Goal: Information Seeking & Learning: Learn about a topic

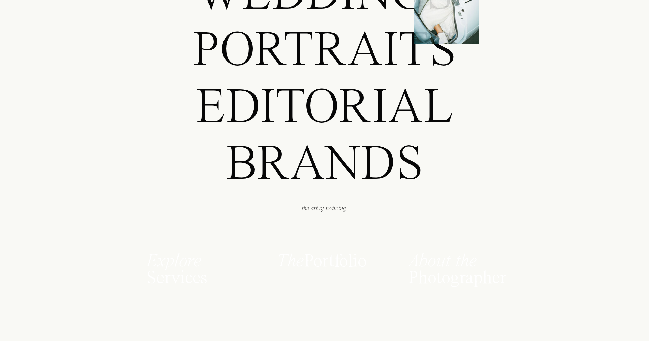
scroll to position [609, 0]
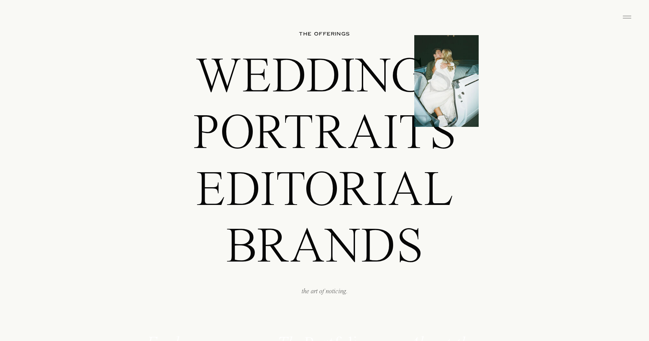
click at [376, 178] on p "editorial" at bounding box center [324, 189] width 381 height 48
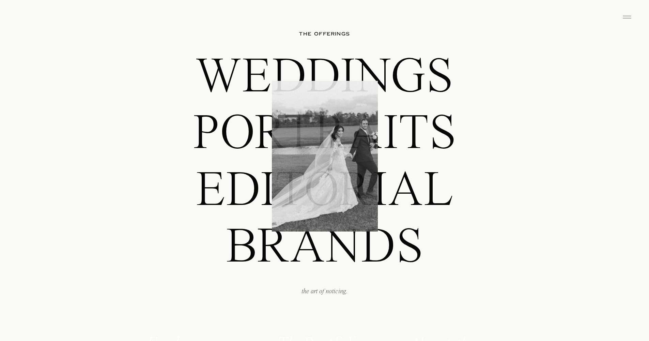
click at [417, 174] on p "editorial" at bounding box center [324, 189] width 381 height 48
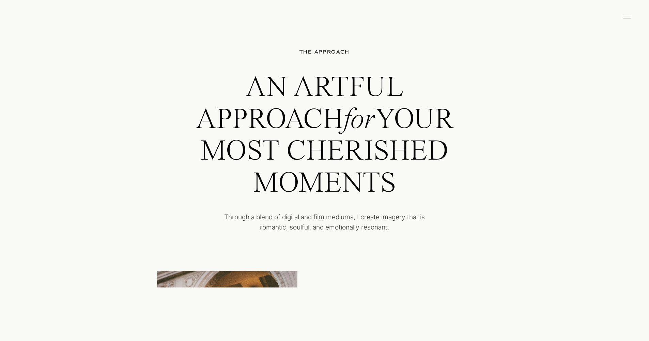
scroll to position [1452, 0]
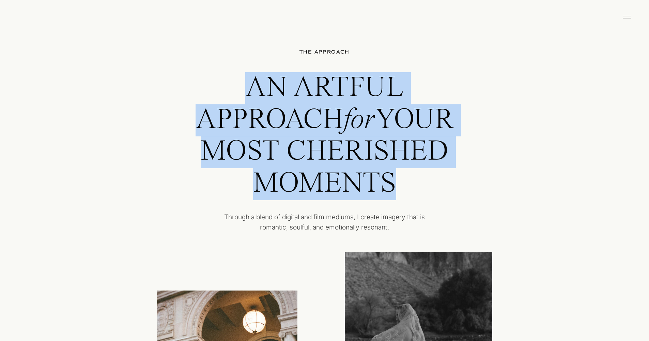
drag, startPoint x: 252, startPoint y: 85, endPoint x: 437, endPoint y: 171, distance: 204.2
click at [437, 171] on h2 "AN ARTFUL APPROACH for YOUR MOST CHERISHED MOMENTS" at bounding box center [324, 138] width 293 height 133
copy h2 "AN ARTFUL APPROACH for YOUR MOST CHERISHED MOMENTS"
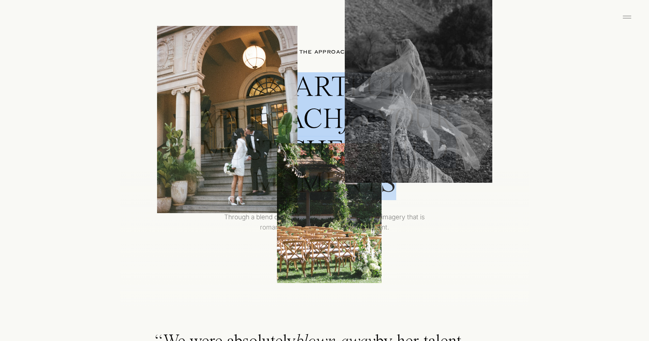
scroll to position [1836, 0]
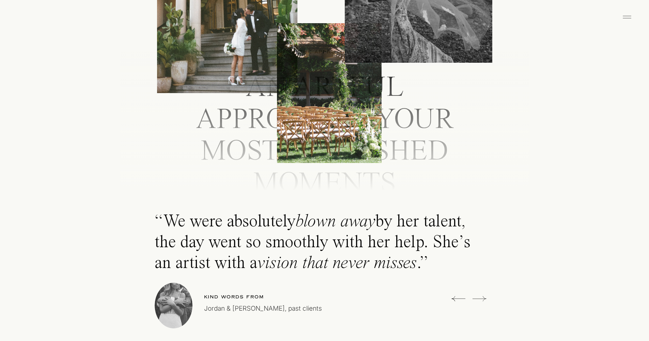
click at [505, 96] on div at bounding box center [324, 117] width 409 height 145
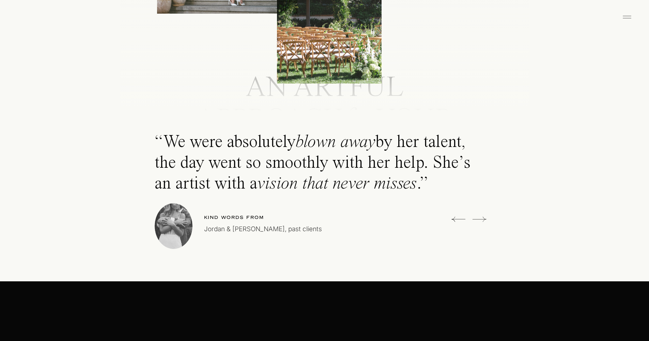
scroll to position [1920, 0]
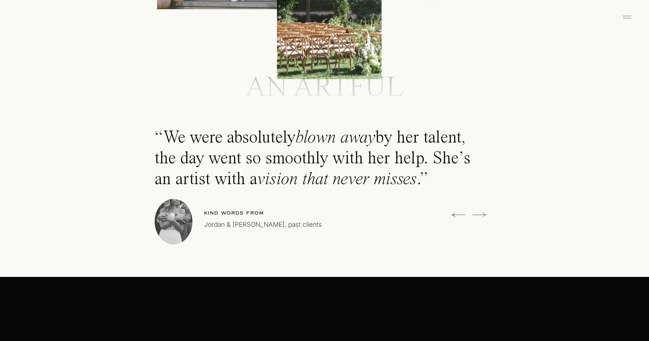
click at [462, 136] on p "“We were absolutely blown away by her talent, the day went so smoothly with her…" at bounding box center [323, 160] width 336 height 67
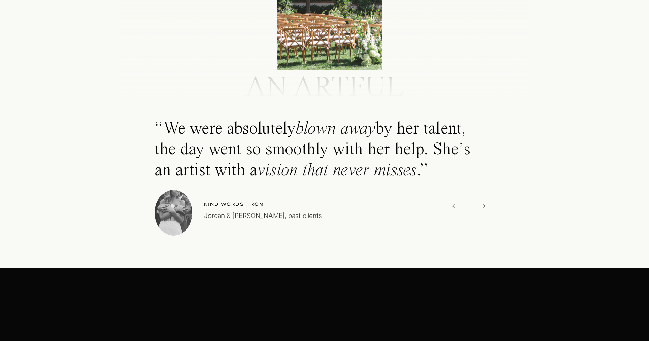
scroll to position [1933, 0]
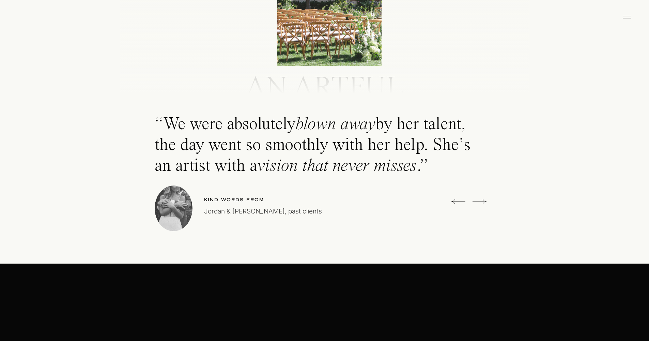
click at [475, 200] on icon at bounding box center [480, 202] width 14 height 14
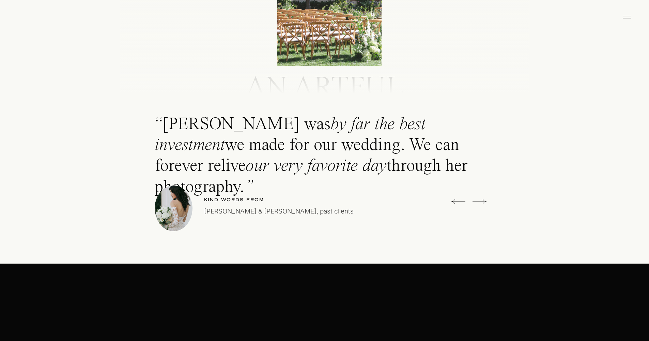
click at [476, 200] on icon at bounding box center [480, 202] width 14 height 14
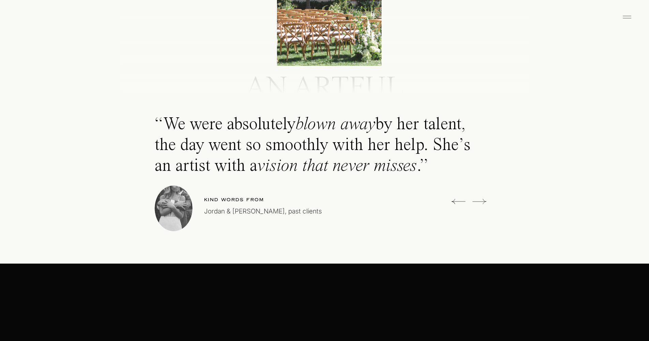
click at [476, 200] on icon at bounding box center [480, 202] width 14 height 14
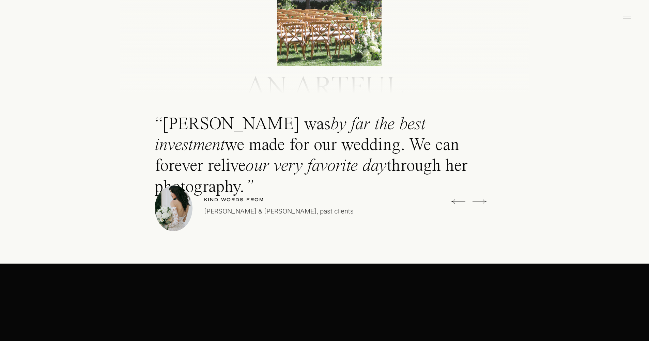
click at [476, 200] on icon at bounding box center [480, 202] width 14 height 14
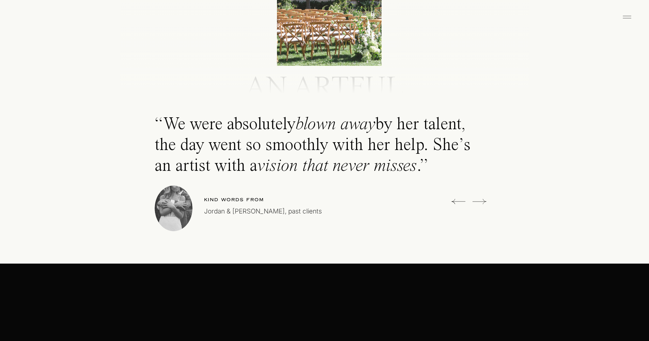
click at [476, 200] on icon at bounding box center [480, 202] width 14 height 14
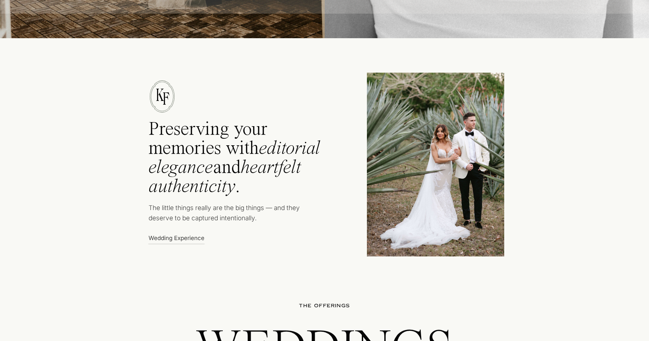
scroll to position [342, 0]
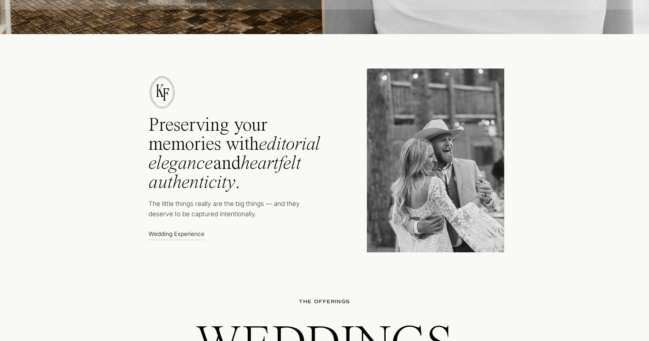
click at [214, 125] on h2 "Preserving your memories with editorial elegance and heartfelt authenticity ." at bounding box center [244, 156] width 191 height 81
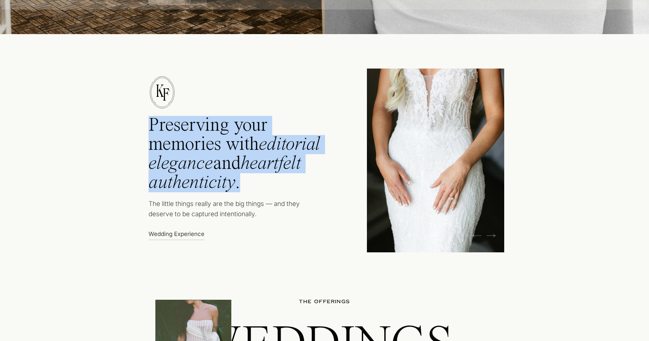
drag, startPoint x: 151, startPoint y: 124, endPoint x: 261, endPoint y: 176, distance: 121.1
click at [261, 176] on h2 "Preserving your memories with editorial elegance and heartfelt authenticity ." at bounding box center [244, 156] width 191 height 81
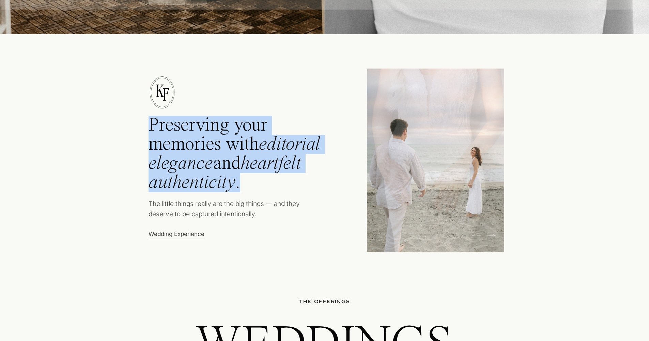
copy h2 "Preserving your memories with editorial elegance and heartfelt authenticity ."
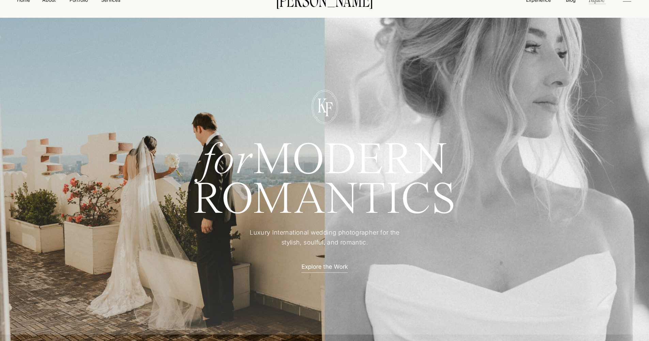
scroll to position [22, 0]
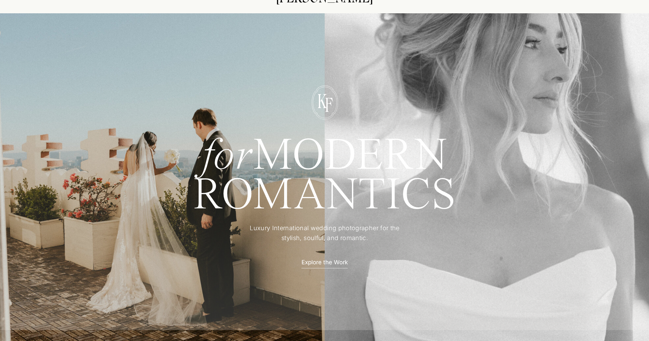
click at [320, 259] on p "Explore the Work" at bounding box center [325, 261] width 60 height 7
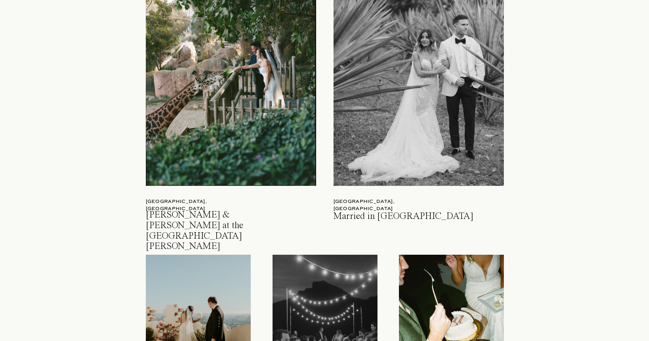
scroll to position [667, 0]
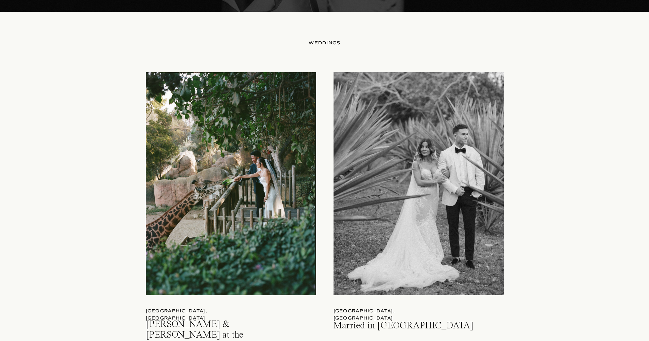
click at [410, 152] on div at bounding box center [419, 183] width 170 height 223
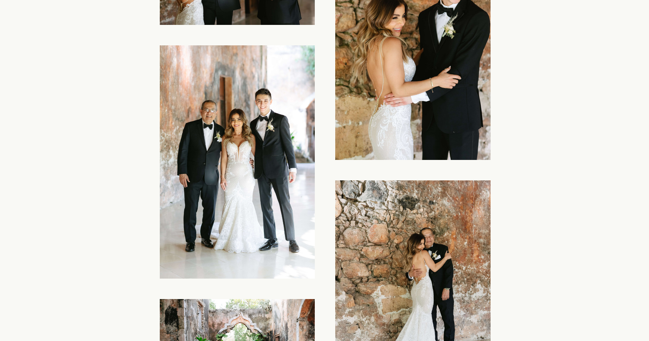
scroll to position [3608, 0]
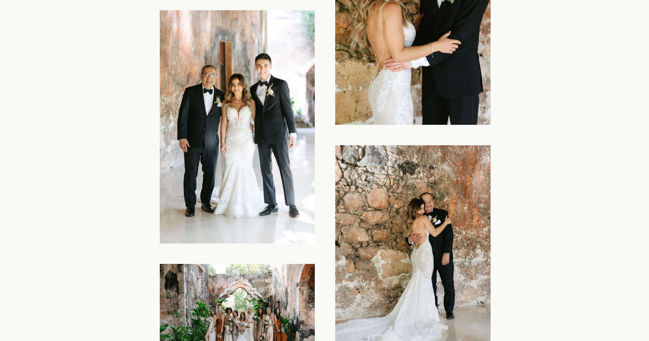
click at [272, 106] on img at bounding box center [237, 126] width 155 height 233
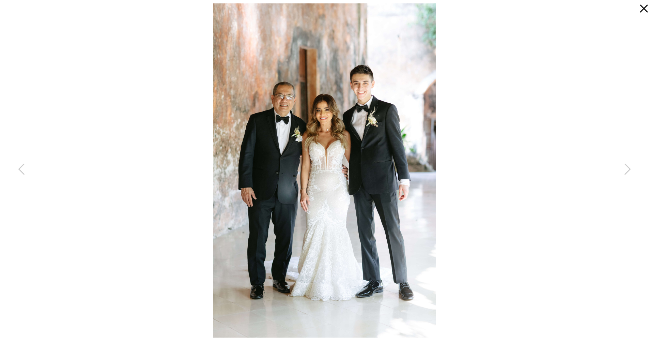
click at [641, 11] on icon at bounding box center [644, 9] width 8 height 8
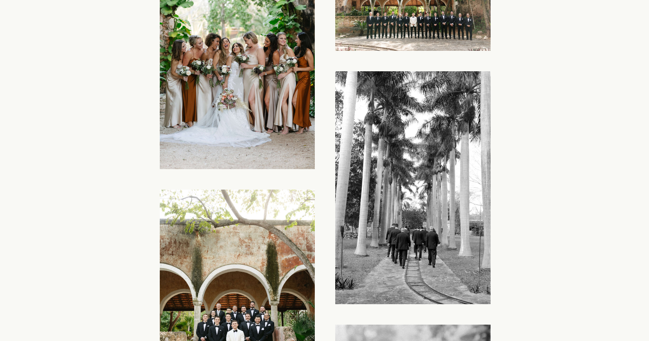
scroll to position [3951, 0]
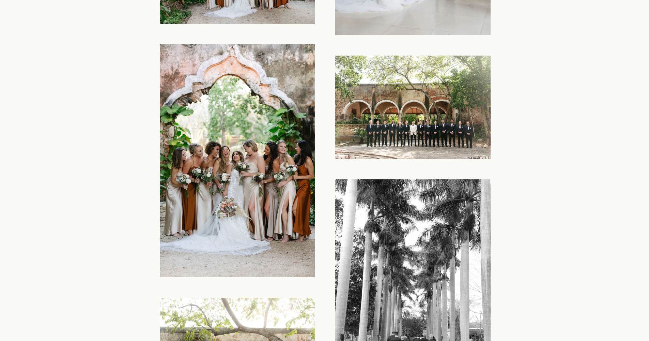
click at [238, 165] on img at bounding box center [237, 160] width 155 height 233
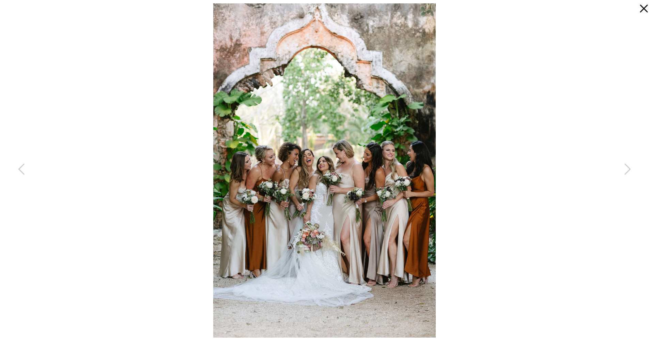
scroll to position [3955, 0]
click at [643, 7] on icon at bounding box center [644, 9] width 8 height 8
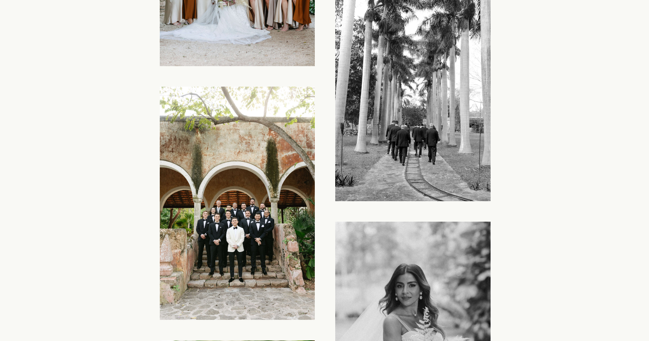
scroll to position [4153, 0]
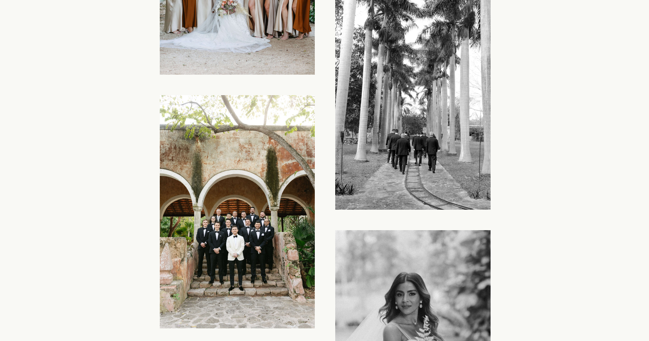
click at [474, 143] on img at bounding box center [412, 93] width 155 height 233
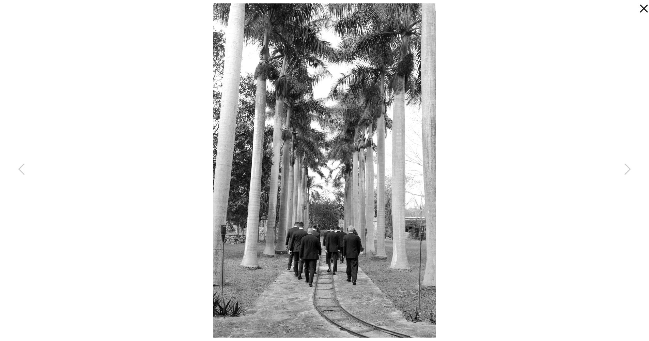
click at [638, 6] on icon at bounding box center [642, 7] width 14 height 14
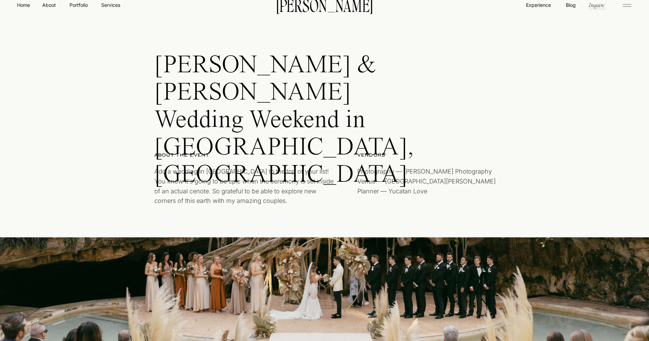
scroll to position [0, 0]
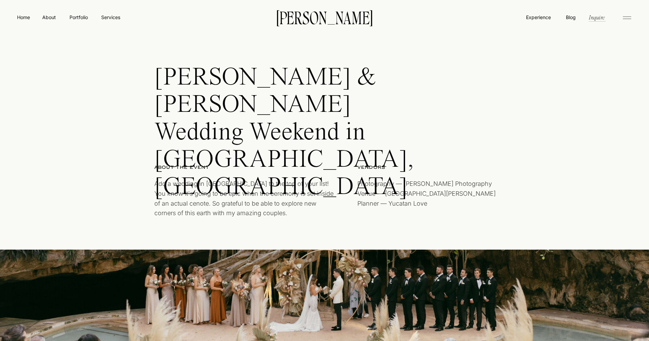
click at [391, 180] on p "Photography — Kayla Fisher Photography Venue — Hacienda San Pedro Ochil Planner…" at bounding box center [427, 200] width 141 height 43
click at [285, 13] on p "[PERSON_NAME]" at bounding box center [324, 17] width 117 height 14
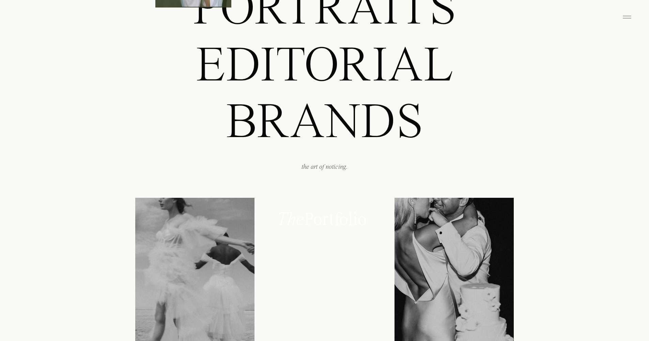
scroll to position [589, 0]
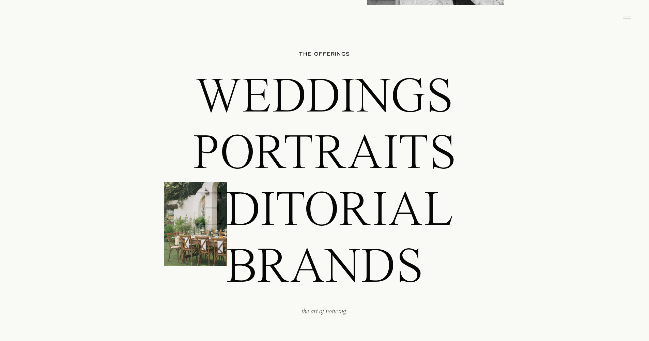
click at [207, 140] on p "Portraits" at bounding box center [324, 152] width 381 height 48
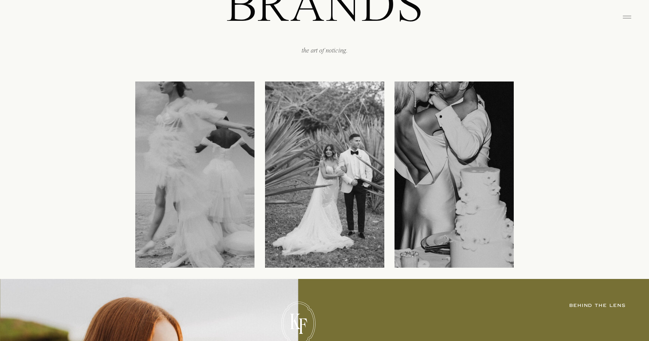
scroll to position [885, 0]
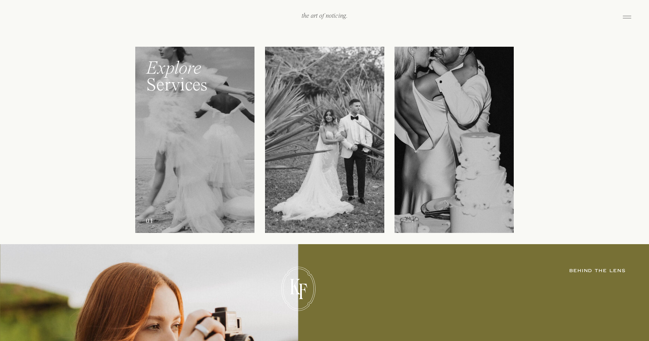
click at [191, 132] on div at bounding box center [194, 140] width 119 height 186
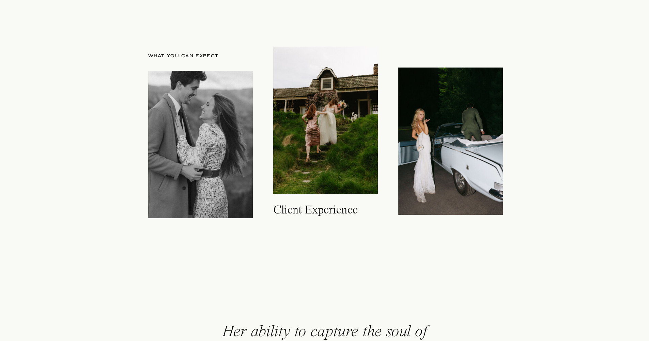
scroll to position [460, 0]
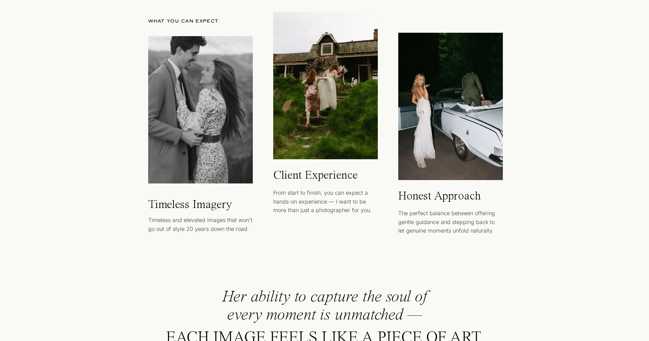
click at [223, 128] on div at bounding box center [200, 109] width 105 height 147
click at [298, 128] on div at bounding box center [325, 85] width 105 height 147
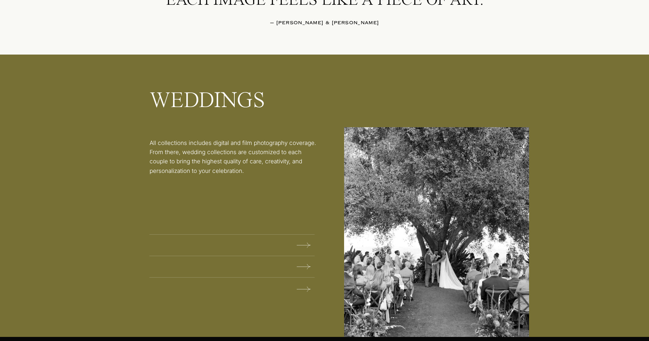
scroll to position [832, 0]
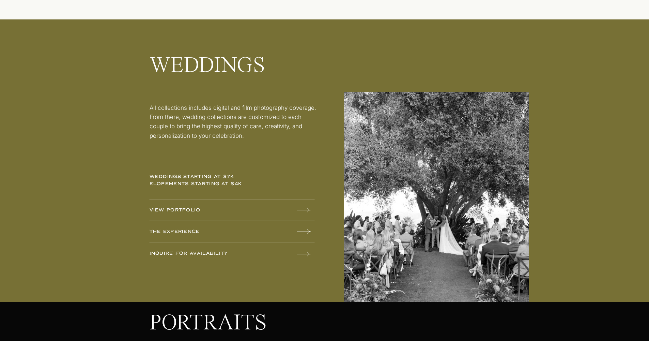
click at [364, 135] on div at bounding box center [436, 197] width 185 height 210
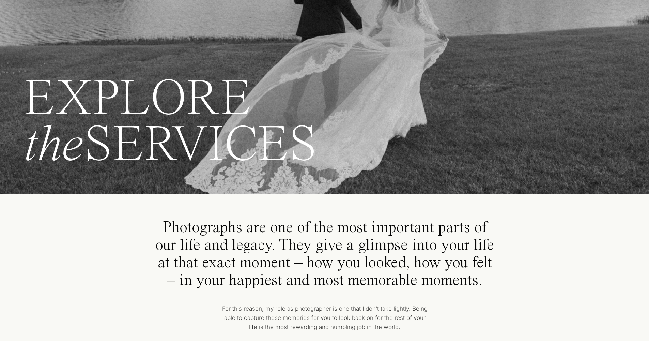
scroll to position [0, 0]
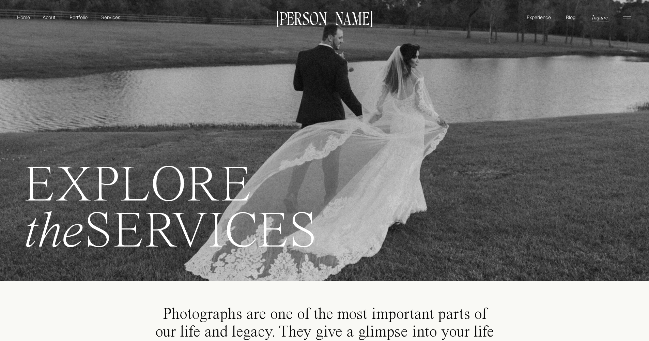
click at [303, 21] on p "[PERSON_NAME]" at bounding box center [324, 18] width 103 height 14
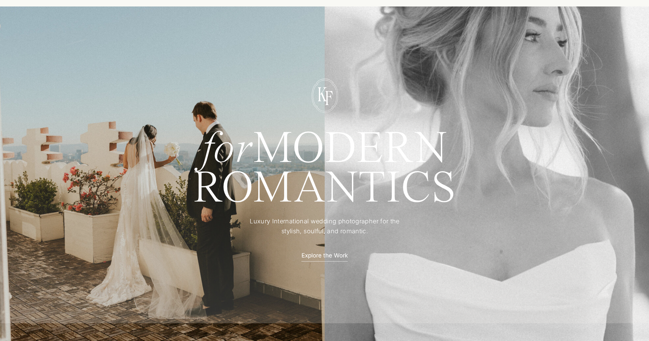
scroll to position [44, 0]
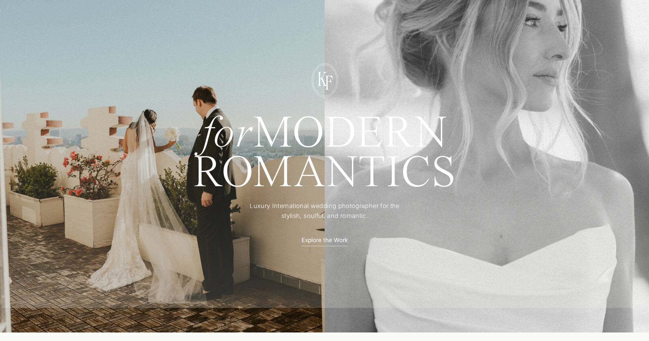
click at [316, 239] on p "Explore the Work" at bounding box center [325, 239] width 60 height 7
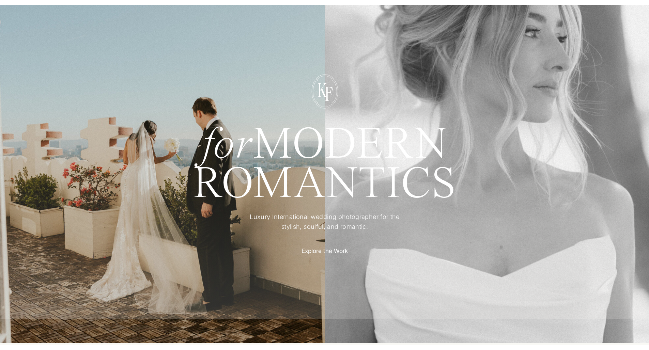
scroll to position [42, 0]
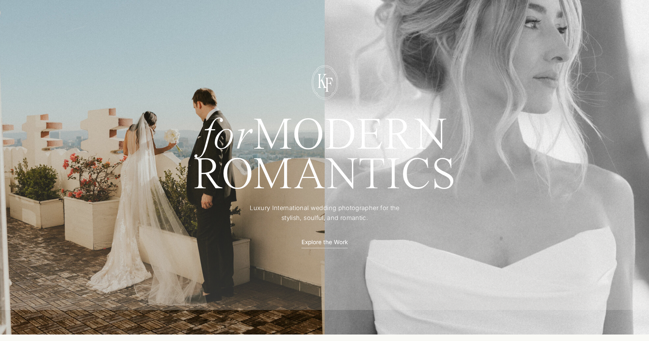
click at [393, 143] on h1 "for MODERN" at bounding box center [324, 133] width 313 height 33
drag, startPoint x: 454, startPoint y: 175, endPoint x: 196, endPoint y: 127, distance: 262.7
click at [196, 127] on div "for MODERN ROMANTICS Luxury International wedding photographer for the stylish,…" at bounding box center [324, 163] width 409 height 292
copy div "for MODERN ROMANTICS"
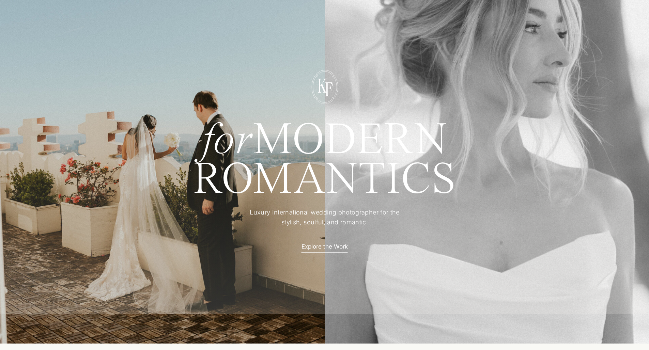
click at [352, 219] on p "Luxury International wedding photographer for the stylish, soulful, and romanti…" at bounding box center [325, 218] width 170 height 20
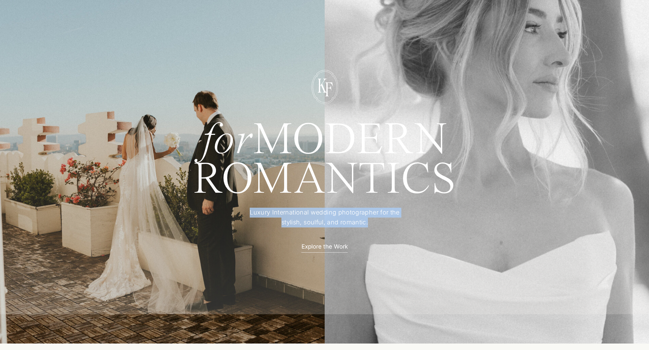
drag, startPoint x: 369, startPoint y: 223, endPoint x: 251, endPoint y: 211, distance: 118.2
click at [251, 211] on p "Luxury International wedding photographer for the stylish, soulful, and romanti…" at bounding box center [325, 218] width 170 height 20
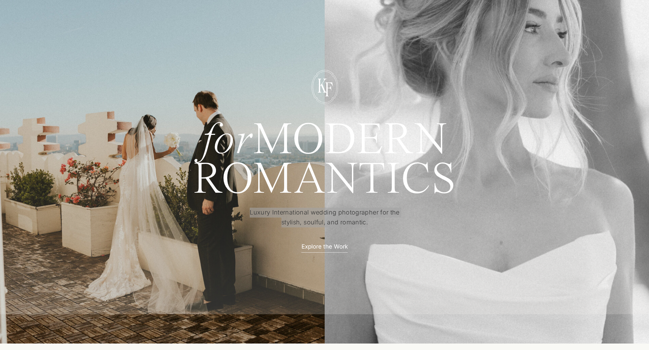
click at [277, 214] on p "Luxury International wedding photographer for the stylish, soulful, and romanti…" at bounding box center [325, 218] width 170 height 20
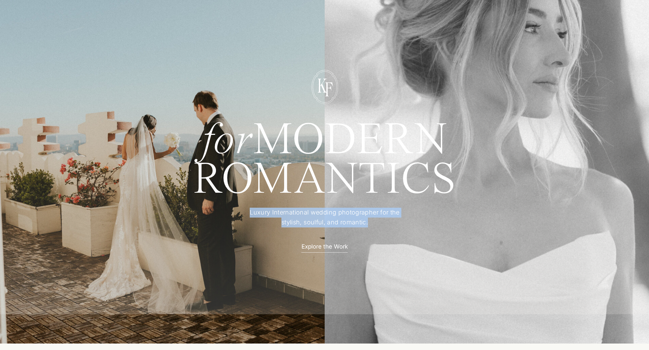
copy p "Luxury International wedding photographer for the stylish, soulful, and romanti…"
click at [282, 216] on p "Luxury International wedding photographer for the stylish, soulful, and romanti…" at bounding box center [325, 218] width 170 height 20
drag, startPoint x: 251, startPoint y: 212, endPoint x: 381, endPoint y: 223, distance: 130.3
click at [381, 223] on p "Luxury International wedding photographer for the stylish, soulful, and romanti…" at bounding box center [325, 218] width 170 height 20
copy p "Luxury International wedding photographer for the stylish, soulful, and romanti…"
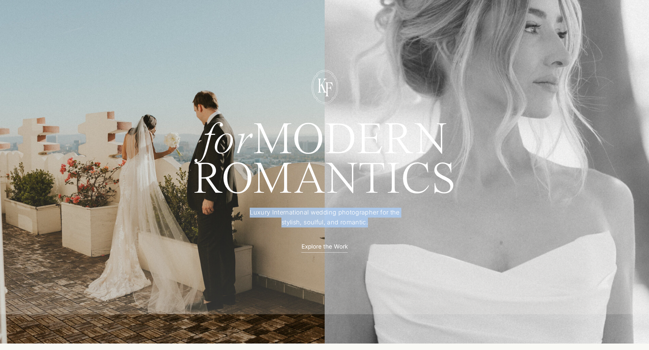
click at [228, 243] on div at bounding box center [325, 177] width 656 height 276
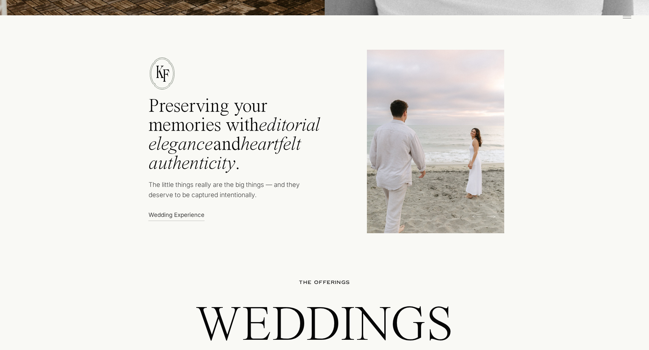
scroll to position [366, 0]
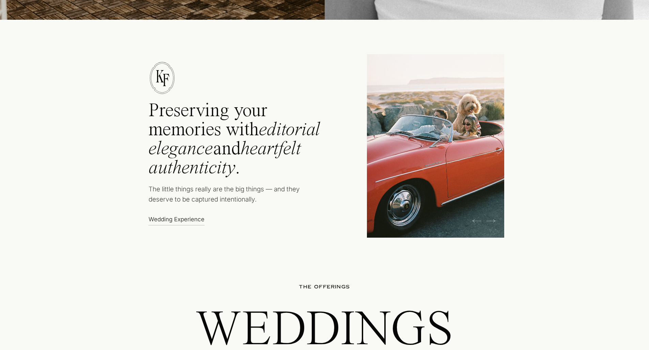
click at [390, 183] on div at bounding box center [435, 146] width 137 height 184
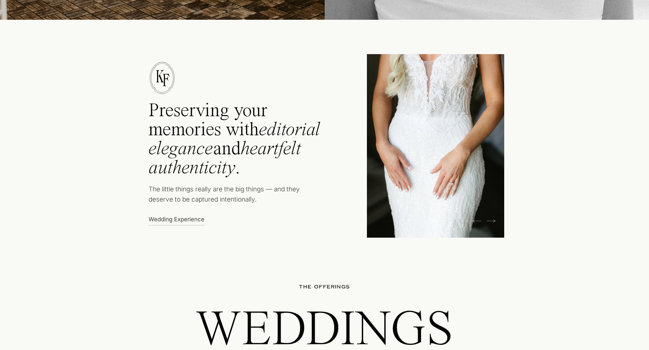
click at [152, 110] on h2 "Preserving your memories with editorial elegance and heartfelt authenticity ." at bounding box center [244, 142] width 191 height 81
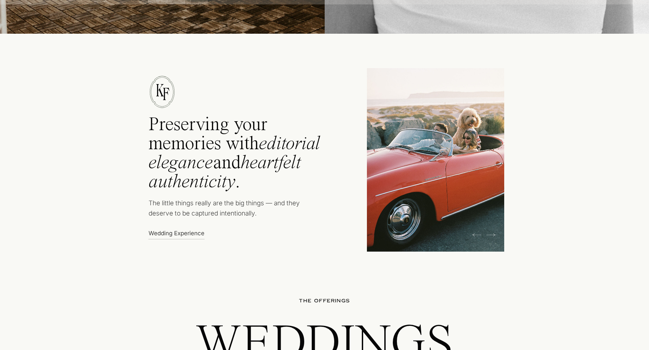
scroll to position [286, 0]
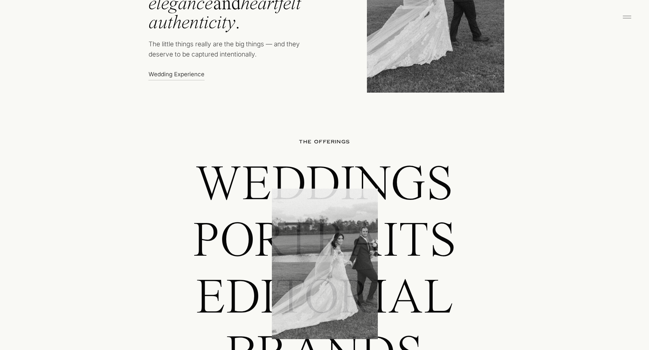
scroll to position [391, 0]
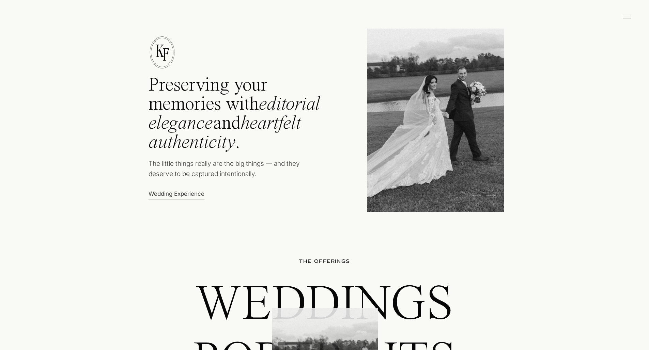
click at [160, 96] on h2 "Preserving your memories with editorial elegance and heartfelt authenticity ." at bounding box center [244, 116] width 191 height 81
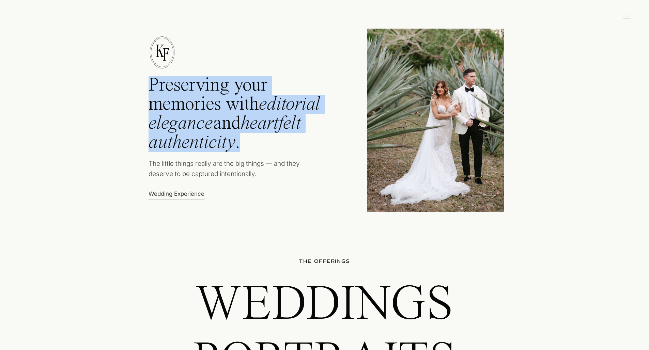
drag, startPoint x: 149, startPoint y: 83, endPoint x: 245, endPoint y: 138, distance: 110.5
click at [245, 138] on h2 "Preserving your memories with editorial elegance and heartfelt authenticity ." at bounding box center [244, 116] width 191 height 81
copy h2 "Preserving your memories with editorial elegance and heartfelt authenticity ."
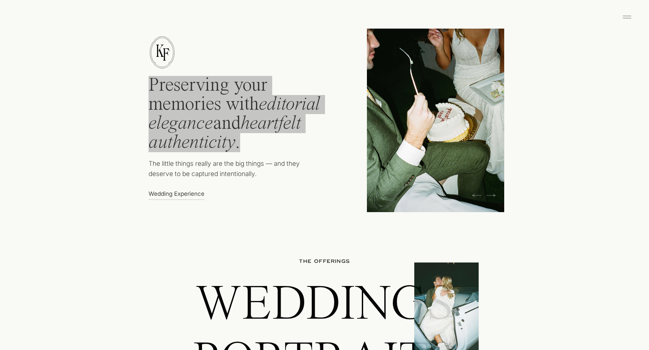
click at [185, 117] on icon "editorial elegance" at bounding box center [235, 114] width 172 height 38
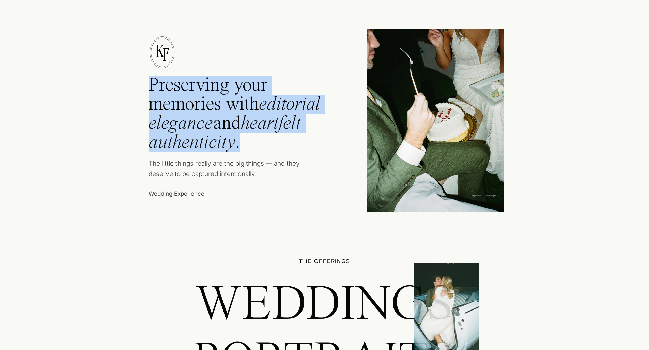
click at [226, 131] on h2 "Preserving your memories with editorial elegance and heartfelt authenticity ." at bounding box center [244, 116] width 191 height 81
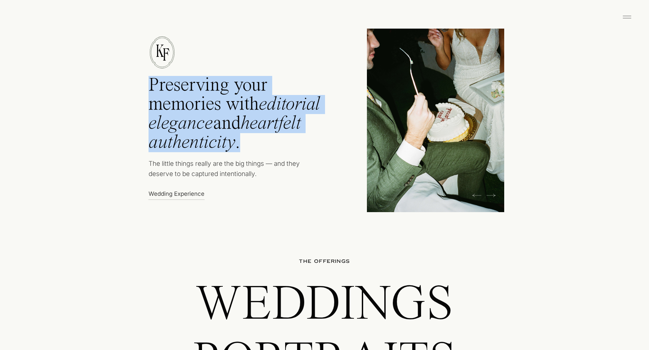
drag, startPoint x: 242, startPoint y: 142, endPoint x: 151, endPoint y: 85, distance: 107.3
click at [151, 85] on h2 "Preserving your memories with editorial elegance and heartfelt authenticity ." at bounding box center [244, 116] width 191 height 81
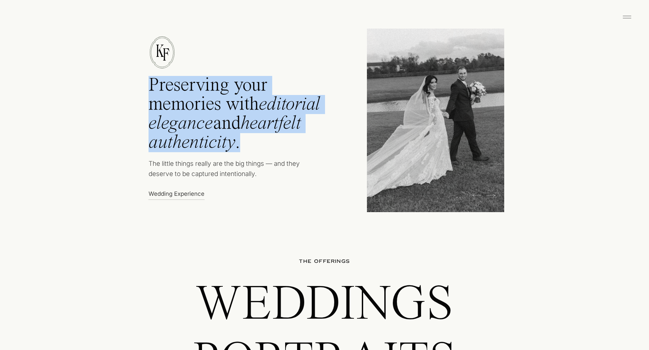
copy h2 "Preserving your memories with editorial elegance and heartfelt authenticity ."
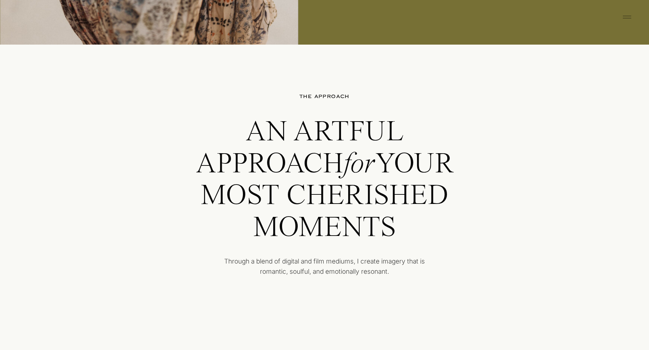
scroll to position [1435, 0]
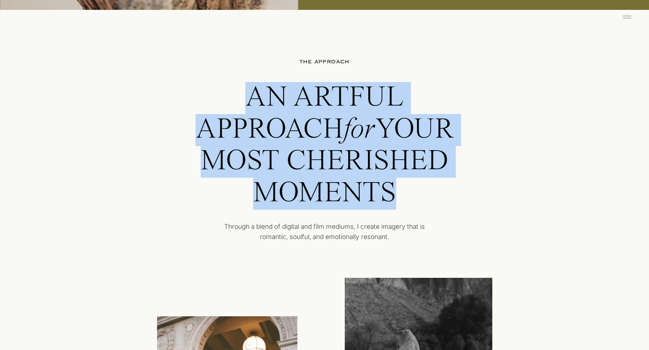
drag, startPoint x: 251, startPoint y: 93, endPoint x: 399, endPoint y: 179, distance: 170.3
click at [399, 179] on h2 "AN ARTFUL APPROACH for YOUR MOST CHERISHED MOMENTS" at bounding box center [324, 148] width 293 height 133
click at [380, 191] on h2 "AN ARTFUL APPROACH for YOUR MOST CHERISHED MOMENTS" at bounding box center [324, 148] width 293 height 133
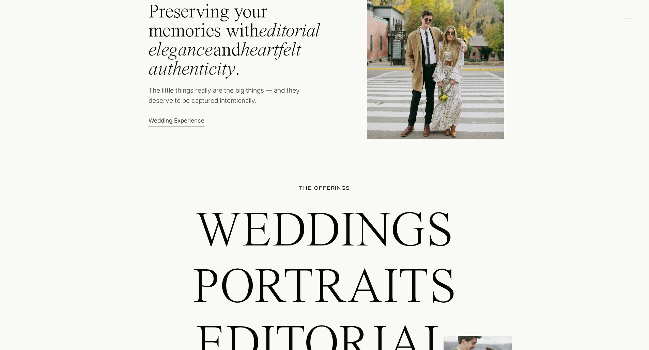
scroll to position [380, 0]
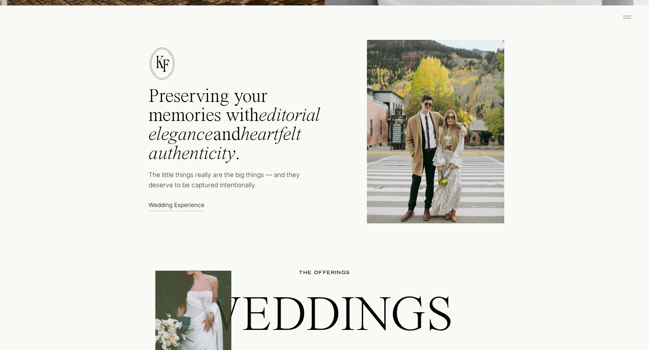
click at [275, 181] on p "The little things really are the big things — and they deserve to be captured i…" at bounding box center [231, 182] width 164 height 24
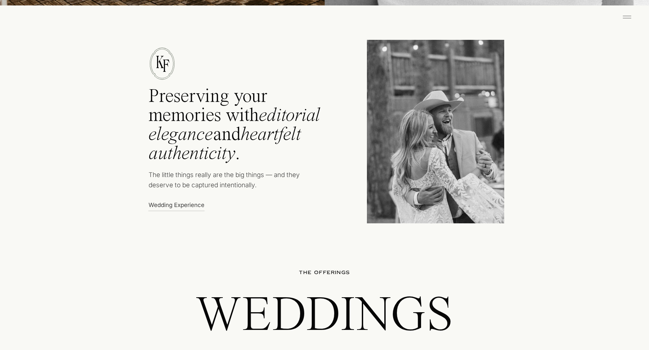
drag, startPoint x: 262, startPoint y: 184, endPoint x: 150, endPoint y: 175, distance: 112.4
click at [150, 175] on p "The little things really are the big things — and they deserve to be captured i…" at bounding box center [231, 182] width 164 height 24
copy p "The little things really are the big things — and they deserve to be captured i…"
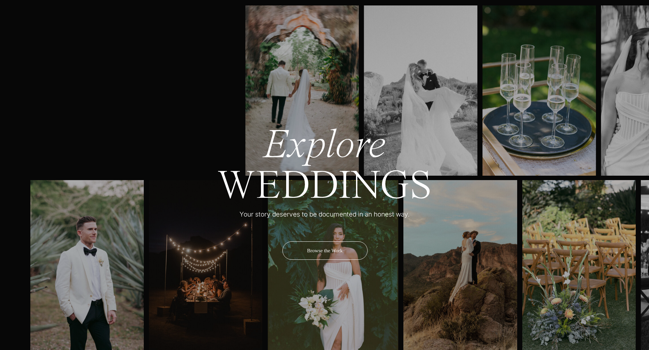
scroll to position [2217, 0]
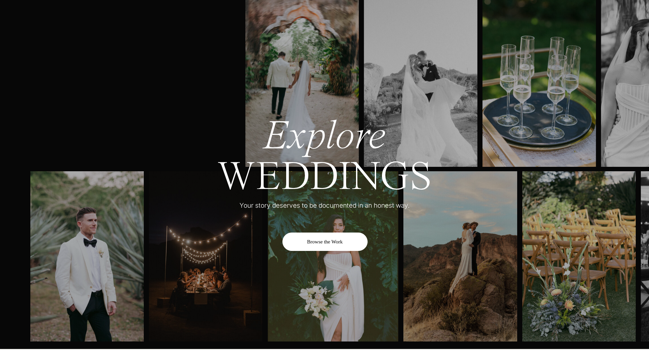
click at [329, 239] on div "Browse the Work" at bounding box center [324, 242] width 85 height 18
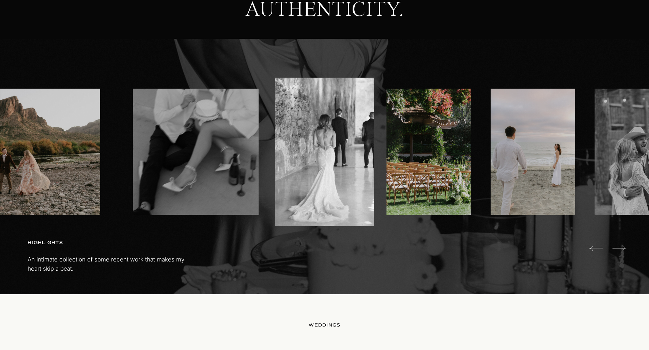
scroll to position [350, 0]
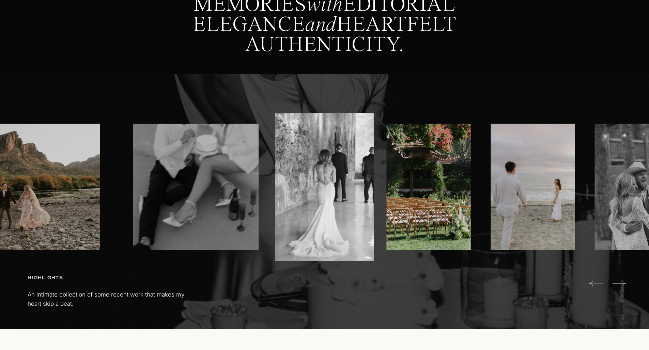
click at [620, 287] on icon at bounding box center [619, 284] width 14 height 14
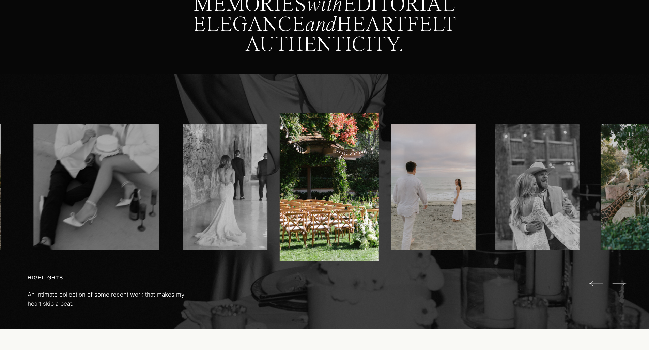
click at [620, 287] on icon at bounding box center [619, 284] width 14 height 14
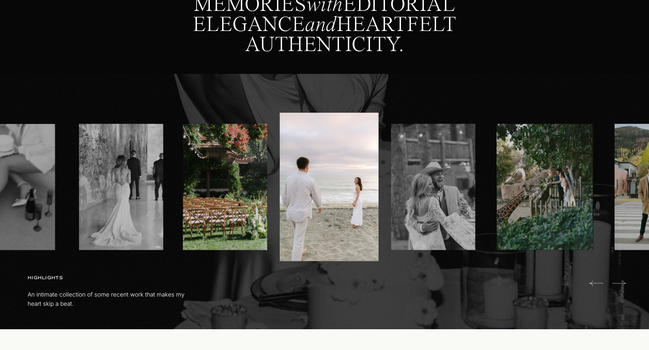
click at [620, 287] on icon at bounding box center [619, 284] width 14 height 14
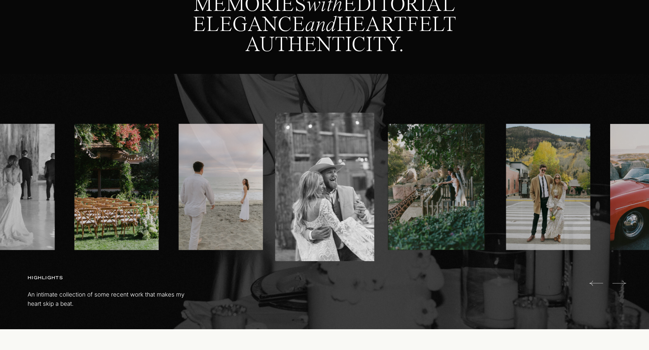
click at [620, 287] on icon at bounding box center [619, 284] width 14 height 14
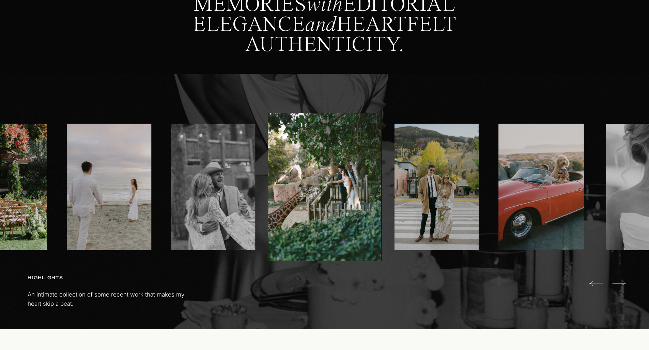
click at [620, 287] on icon at bounding box center [619, 284] width 14 height 14
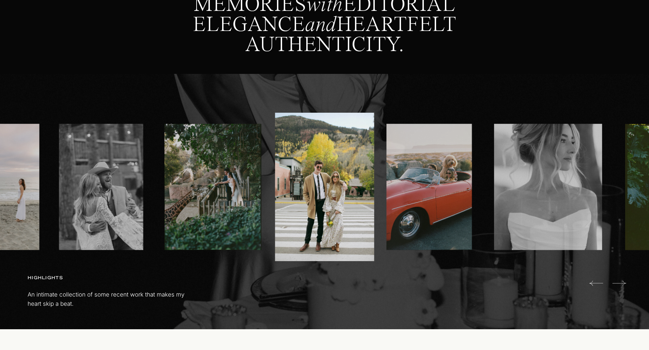
click at [620, 287] on icon at bounding box center [619, 284] width 14 height 14
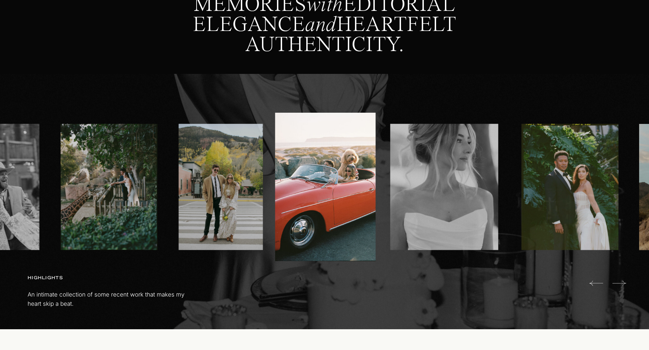
click at [451, 253] on div at bounding box center [324, 187] width 649 height 149
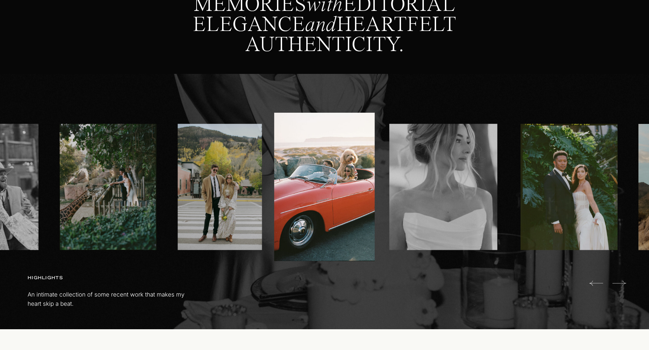
click at [446, 233] on img at bounding box center [443, 187] width 108 height 126
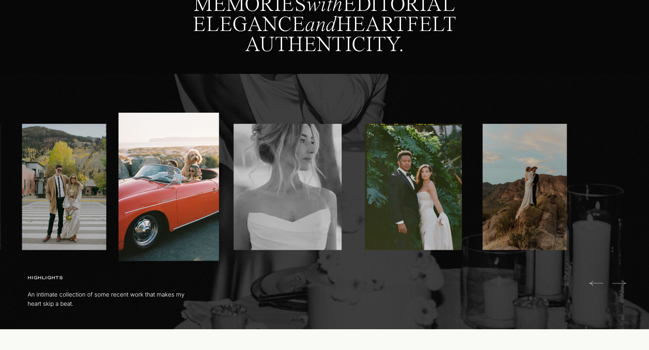
click at [259, 234] on img at bounding box center [288, 187] width 108 height 126
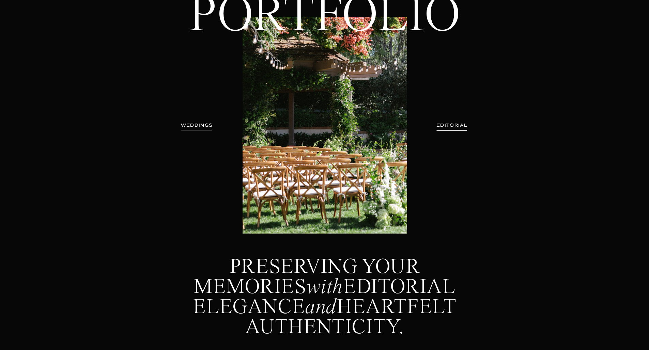
scroll to position [0, 0]
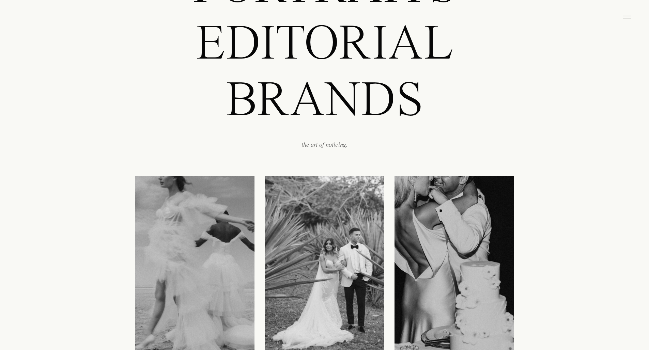
scroll to position [800, 0]
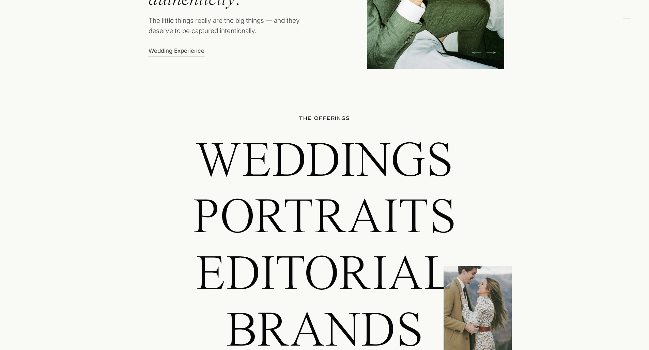
scroll to position [530, 0]
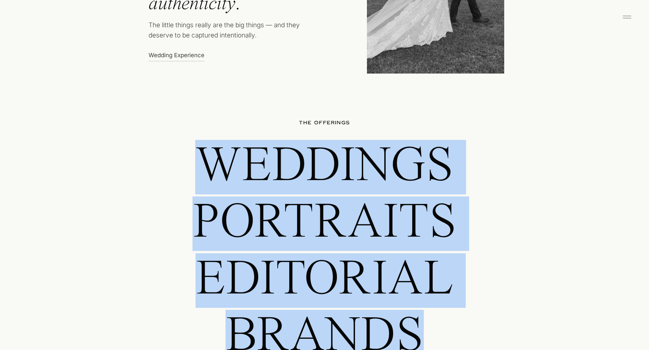
drag, startPoint x: 207, startPoint y: 168, endPoint x: 430, endPoint y: 321, distance: 269.9
click at [430, 321] on div "THE offerings Weddings Portraits editorial BRANDS the art of noticing." at bounding box center [324, 246] width 409 height 334
copy div "Weddings Portraits editorial BRANDS"
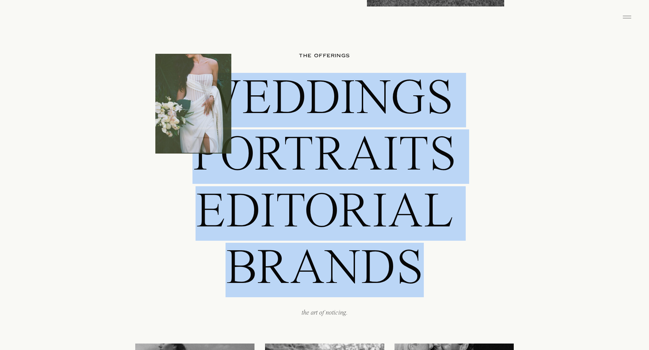
scroll to position [602, 0]
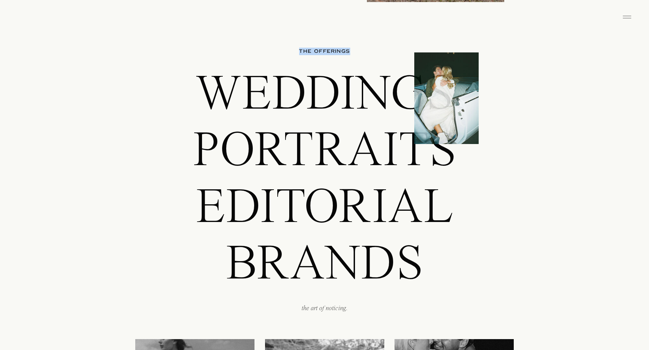
drag, startPoint x: 299, startPoint y: 49, endPoint x: 350, endPoint y: 52, distance: 50.5
click at [350, 52] on h2 "THE offerings" at bounding box center [324, 52] width 93 height 8
copy h2 "THE offerings"
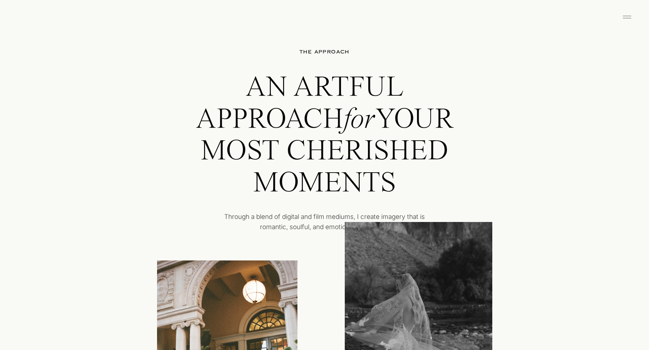
scroll to position [1455, 0]
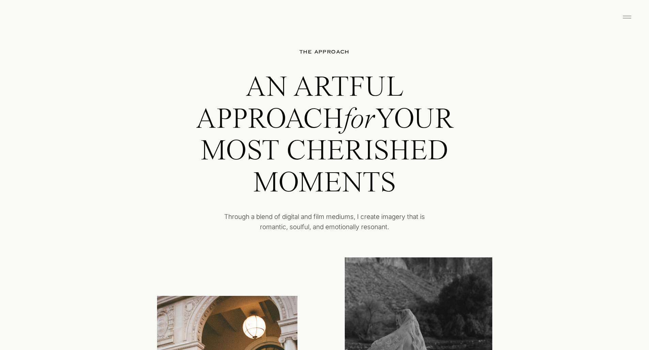
click at [349, 172] on h2 "AN ARTFUL APPROACH for YOUR MOST CHERISHED MOMENTS" at bounding box center [324, 138] width 293 height 133
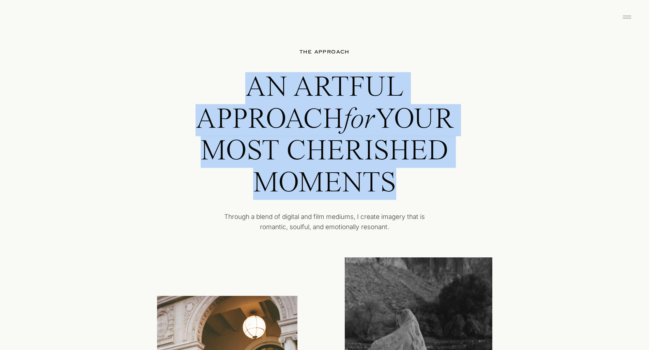
drag, startPoint x: 398, startPoint y: 184, endPoint x: 252, endPoint y: 84, distance: 176.0
click at [252, 84] on h2 "AN ARTFUL APPROACH for YOUR MOST CHERISHED MOMENTS" at bounding box center [324, 138] width 293 height 133
copy h2 "AN ARTFUL APPROACH for YOUR MOST CHERISHED MOMENTS"
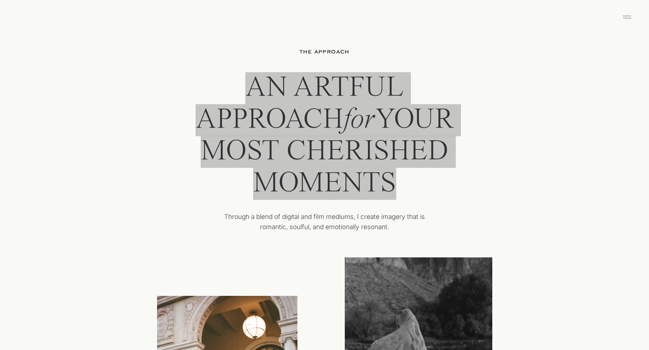
click at [312, 125] on h2 "AN ARTFUL APPROACH for YOUR MOST CHERISHED MOMENTS" at bounding box center [324, 138] width 293 height 133
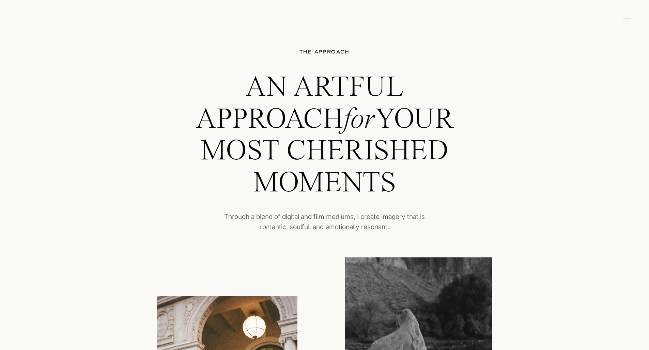
drag, startPoint x: 292, startPoint y: 99, endPoint x: 288, endPoint y: 97, distance: 4.7
click at [292, 99] on h2 "AN ARTFUL APPROACH for YOUR MOST CHERISHED MOMENTS" at bounding box center [324, 138] width 293 height 133
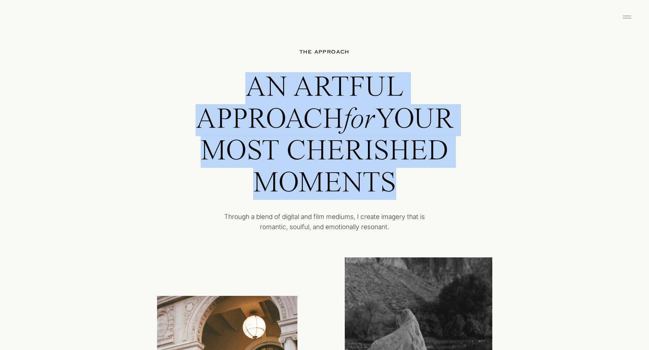
drag, startPoint x: 250, startPoint y: 82, endPoint x: 403, endPoint y: 180, distance: 181.8
click at [403, 180] on h2 "AN ARTFUL APPROACH for YOUR MOST CHERISHED MOMENTS" at bounding box center [324, 138] width 293 height 133
copy h2 "AN ARTFUL APPROACH for YOUR MOST CHERISHED MOMENTS"
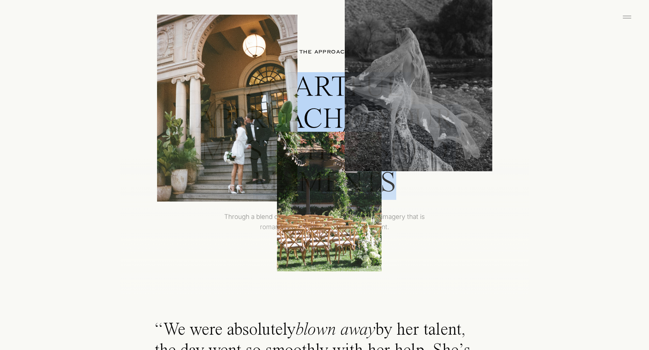
scroll to position [1657, 0]
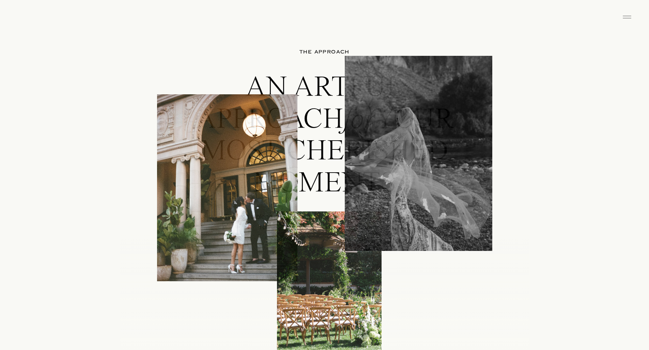
click at [133, 219] on div "Luxury wedding photographer for the stylish, soulful, and romantic. Based in Sa…" at bounding box center [324, 307] width 649 height 3929
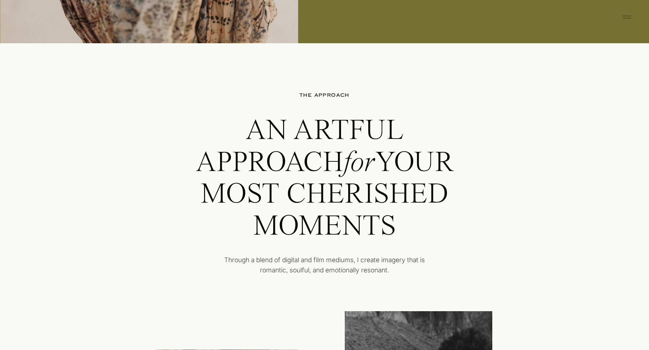
scroll to position [1406, 0]
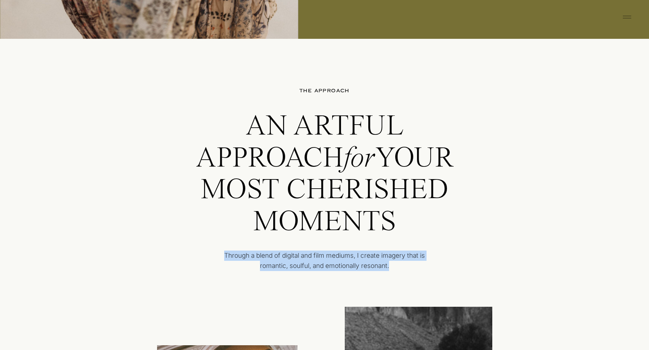
drag, startPoint x: 401, startPoint y: 265, endPoint x: 219, endPoint y: 252, distance: 182.0
click at [219, 252] on p "Through a blend of digital and film mediums, I create imagery that is romantic,…" at bounding box center [325, 263] width 222 height 25
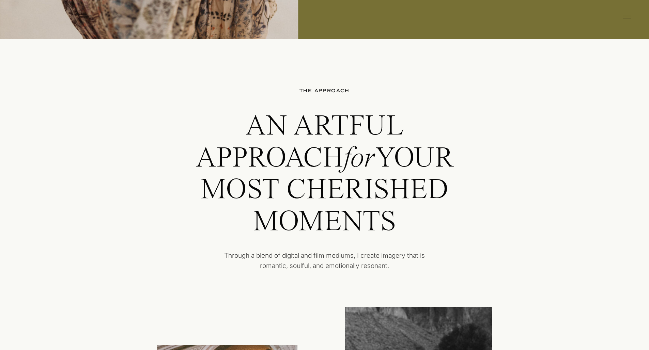
click at [318, 215] on h2 "AN ARTFUL APPROACH for YOUR MOST CHERISHED MOMENTS" at bounding box center [324, 177] width 293 height 133
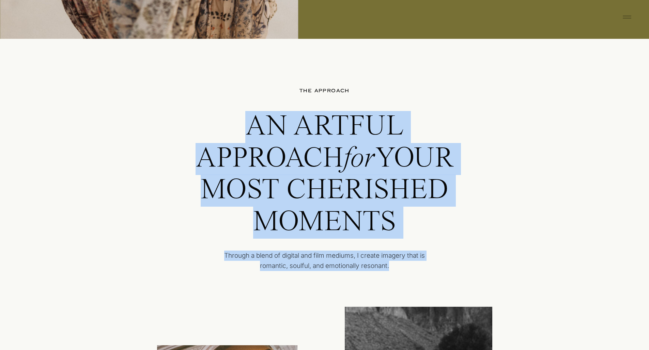
drag, startPoint x: 252, startPoint y: 124, endPoint x: 409, endPoint y: 272, distance: 215.2
click at [409, 272] on div "The approach AN ARTFUL APPROACH for YOUR MOST CHERISHED MOMENTS Through a blend…" at bounding box center [324, 188] width 409 height 298
copy div "AN ARTFUL APPROACH for YOUR MOST CHERISHED MOMENTS Through a blend of digital a…"
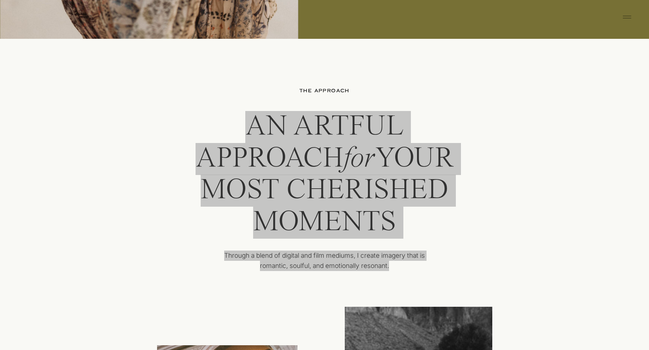
drag, startPoint x: 0, startPoint y: 232, endPoint x: 242, endPoint y: 260, distance: 243.1
click at [242, 260] on p "Through a blend of digital and film mediums, I create imagery that is romantic,…" at bounding box center [325, 263] width 222 height 25
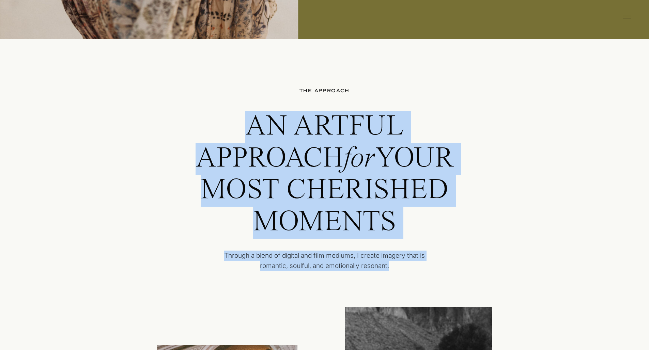
click at [224, 255] on p "Through a blend of digital and film mediums, I create imagery that is romantic,…" at bounding box center [325, 263] width 222 height 25
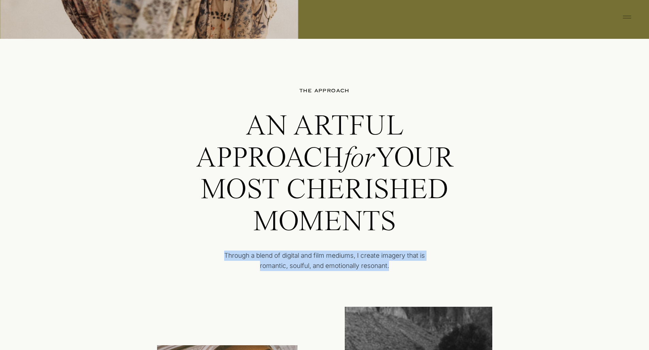
drag, startPoint x: 222, startPoint y: 255, endPoint x: 401, endPoint y: 271, distance: 179.3
click at [401, 271] on p "Through a blend of digital and film mediums, I create imagery that is romantic,…" at bounding box center [325, 263] width 222 height 25
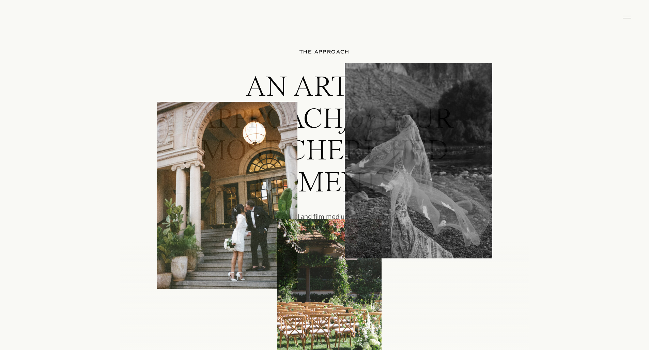
scroll to position [1724, 0]
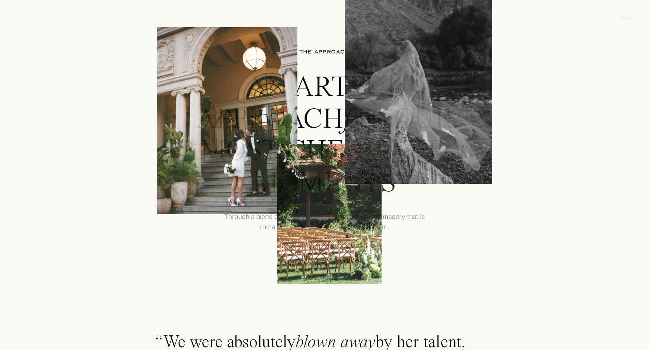
click at [107, 225] on div "Luxury wedding photographer for the stylish, soulful, and romantic. Based in Sa…" at bounding box center [324, 240] width 649 height 3929
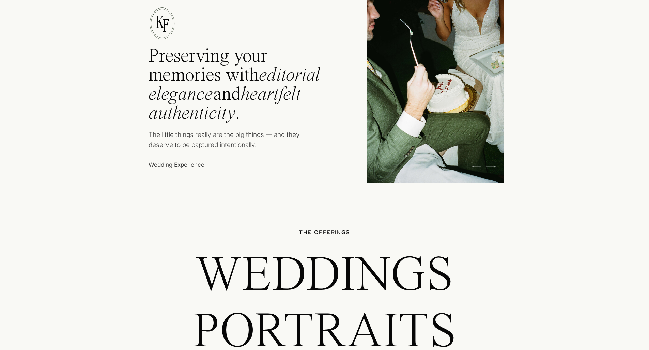
scroll to position [161, 0]
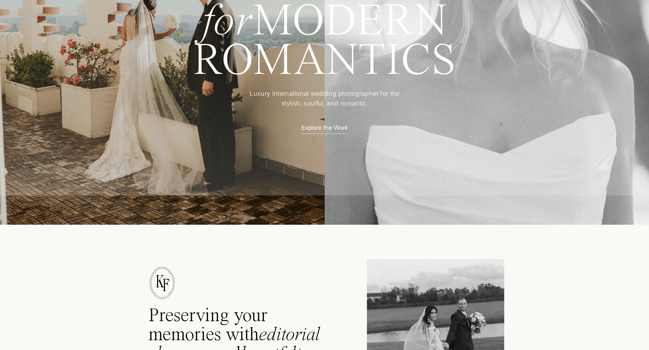
click at [336, 127] on p "Explore the Work" at bounding box center [325, 127] width 60 height 7
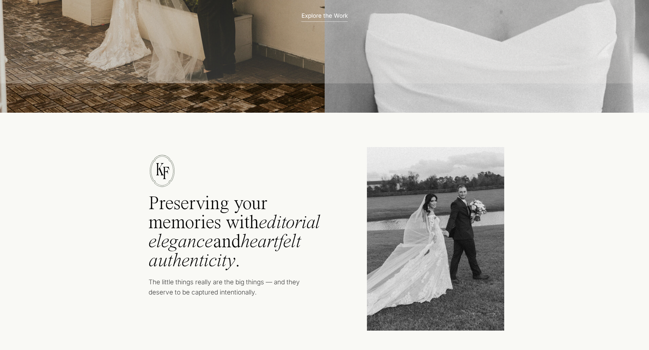
scroll to position [343, 0]
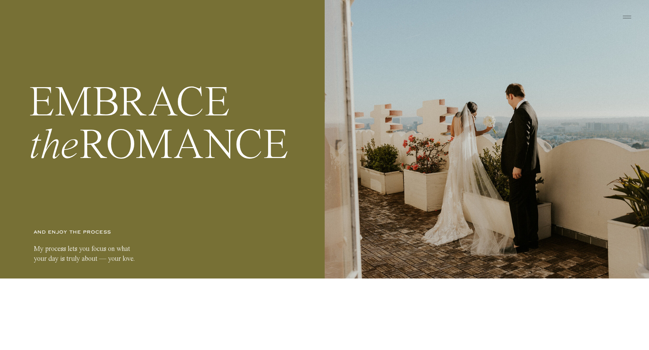
scroll to position [5, 0]
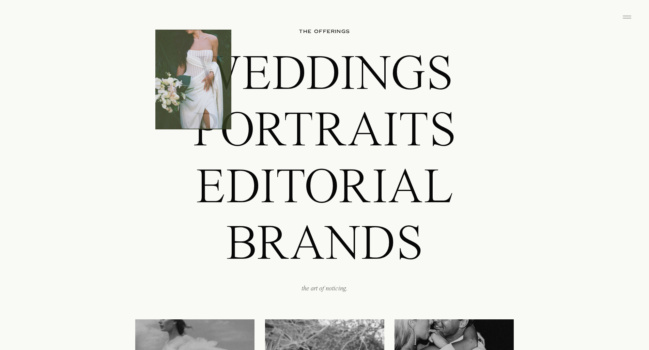
scroll to position [546, 0]
